Goal: Complete application form

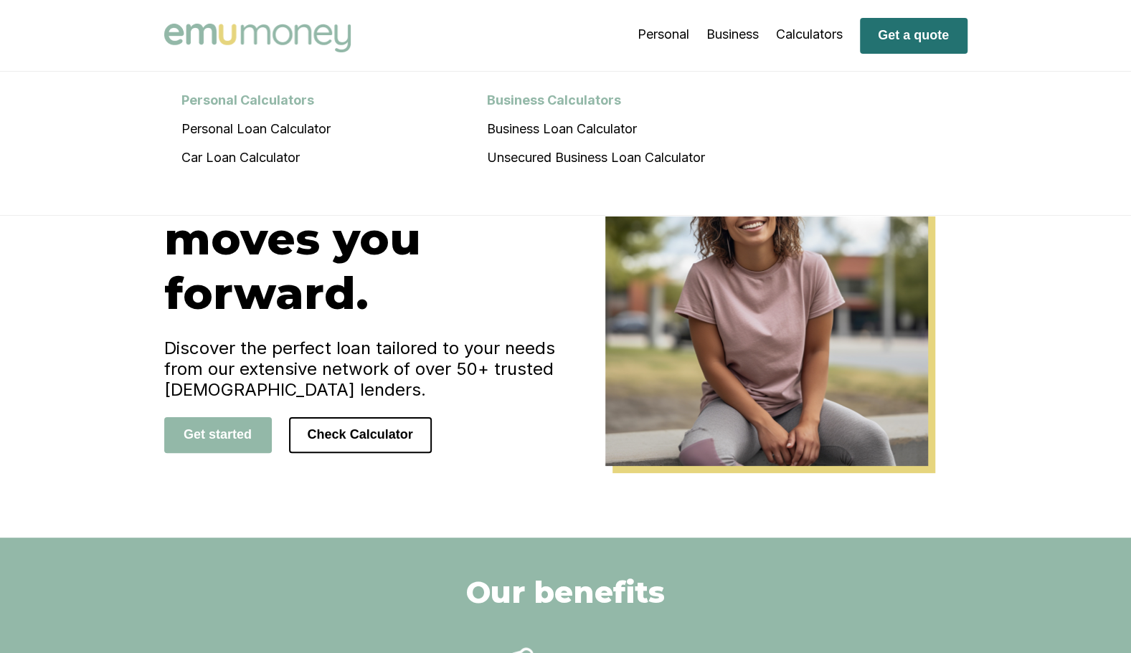
click at [898, 37] on button "Get a quote" at bounding box center [914, 36] width 108 height 36
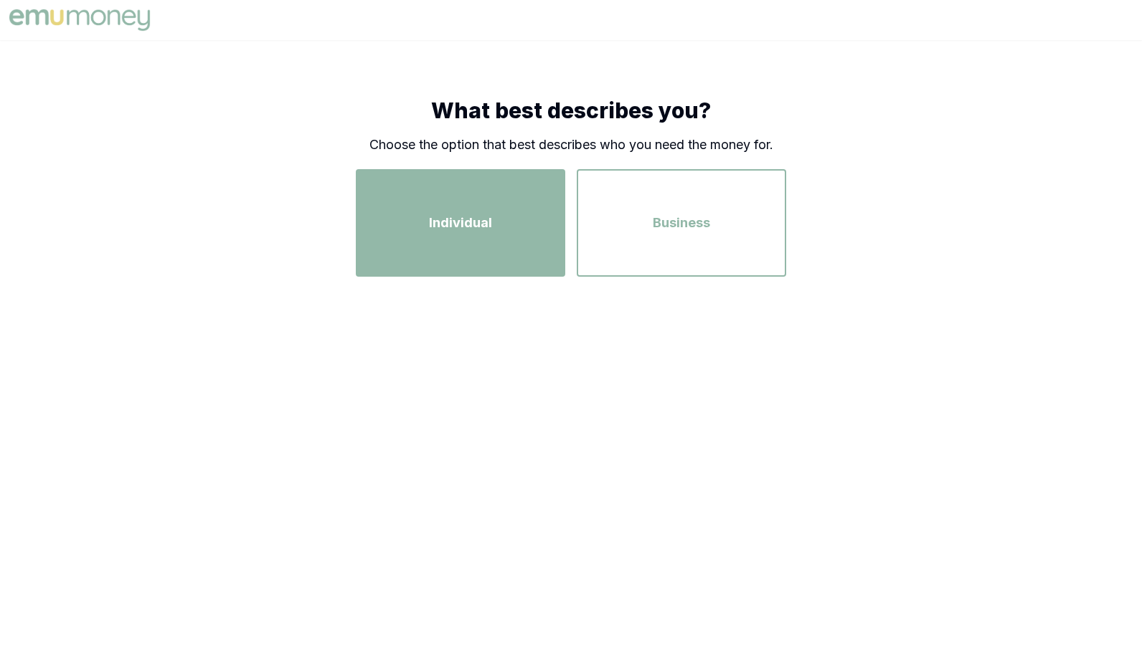
click at [527, 198] on div "Individual" at bounding box center [461, 223] width 184 height 82
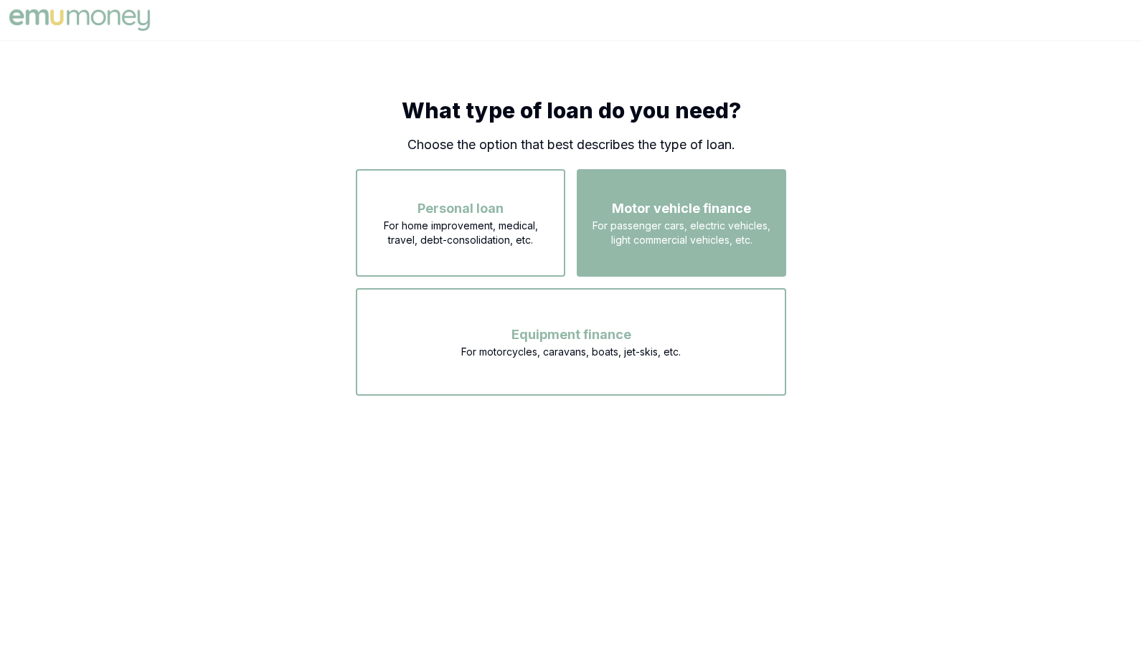
click at [643, 227] on span "For passenger cars, electric vehicles, light commercial vehicles, etc." at bounding box center [682, 233] width 184 height 29
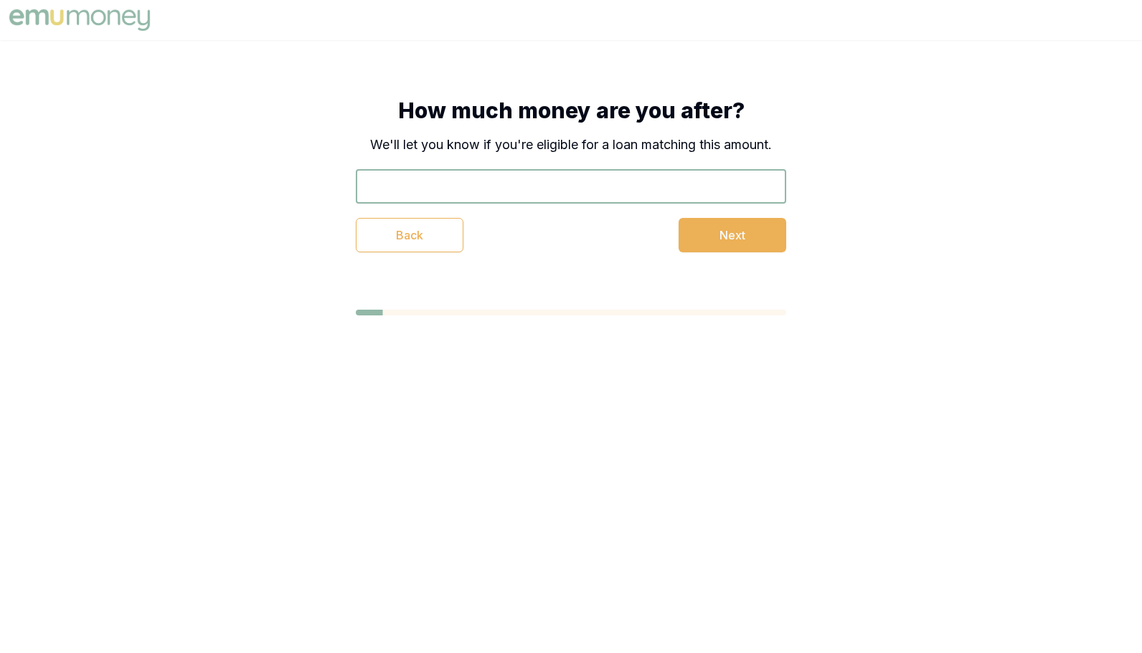
click at [631, 192] on input "text" at bounding box center [571, 186] width 430 height 34
type input "$15,000"
click at [736, 240] on button "Next" at bounding box center [733, 235] width 108 height 34
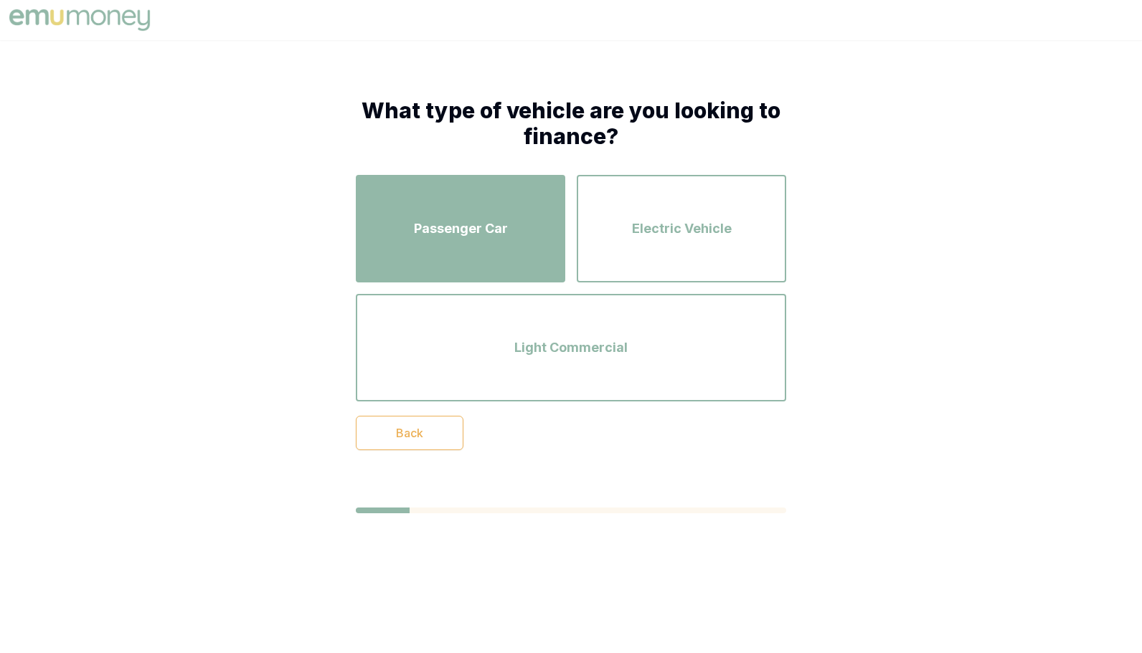
click at [514, 271] on button "Passenger Car" at bounding box center [460, 229] width 209 height 108
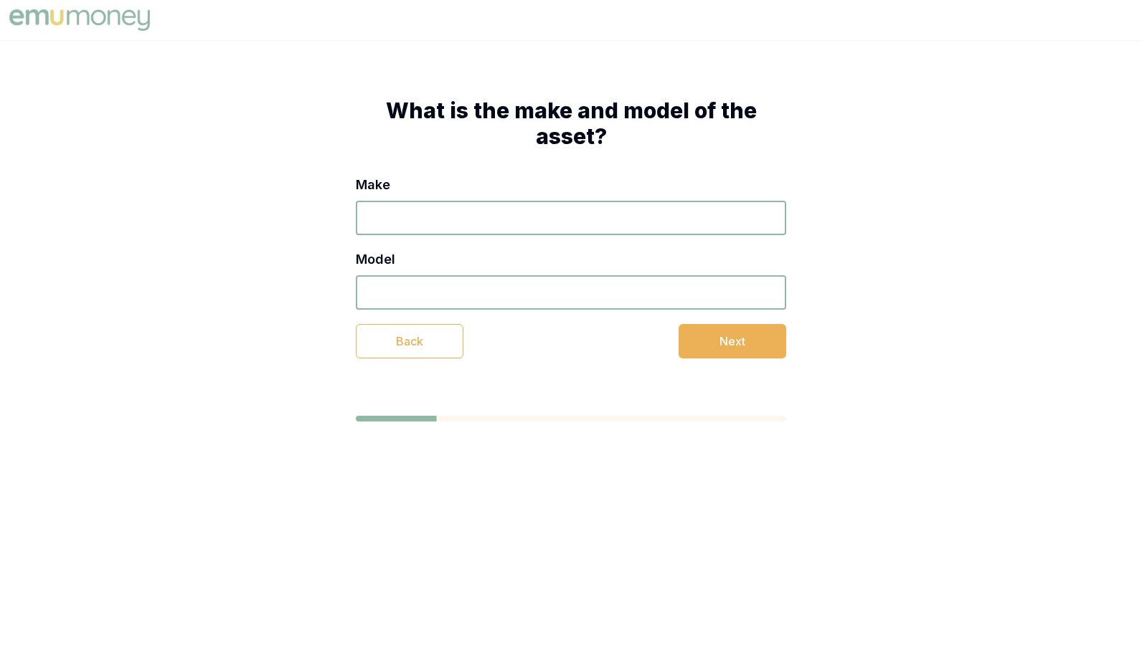
click at [519, 232] on input "Make" at bounding box center [571, 218] width 430 height 34
